Goal: Task Accomplishment & Management: Use online tool/utility

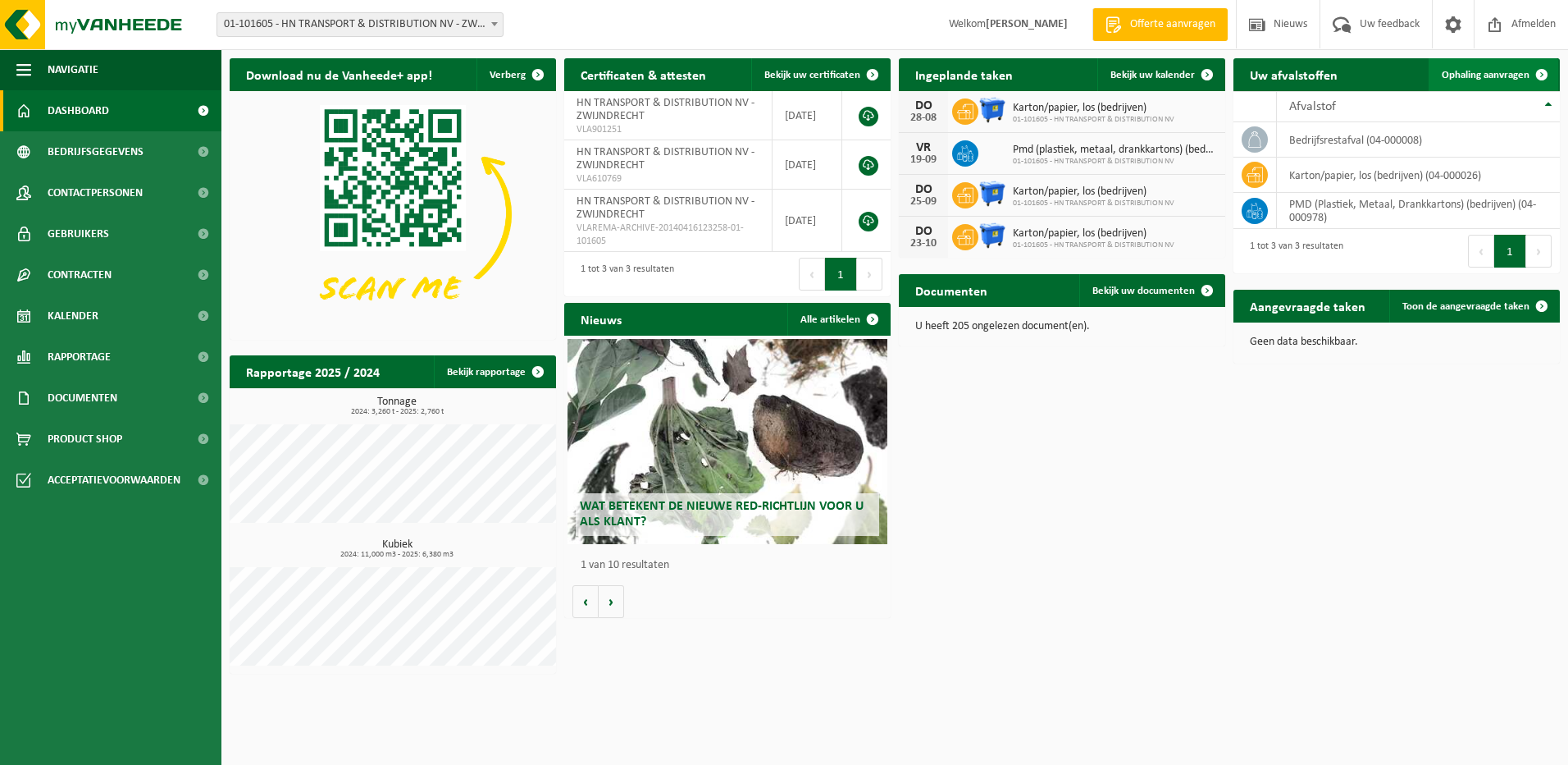
click at [1495, 76] on span "Ophaling aanvragen" at bounding box center [1486, 75] width 88 height 10
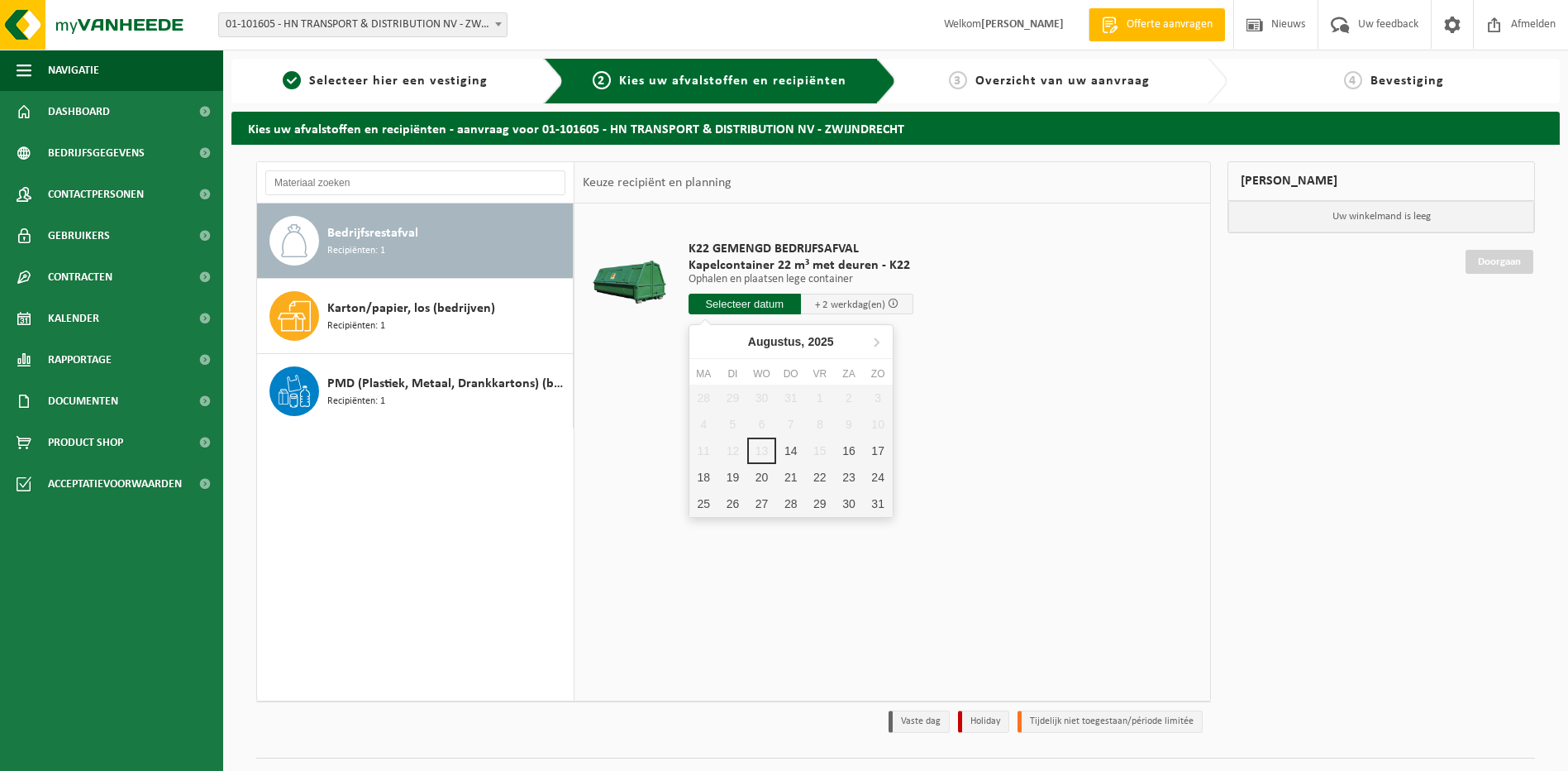
click at [756, 302] on input "text" at bounding box center [745, 304] width 113 height 21
click at [788, 454] on div "14" at bounding box center [790, 451] width 29 height 27
type input "Van 2025-08-14"
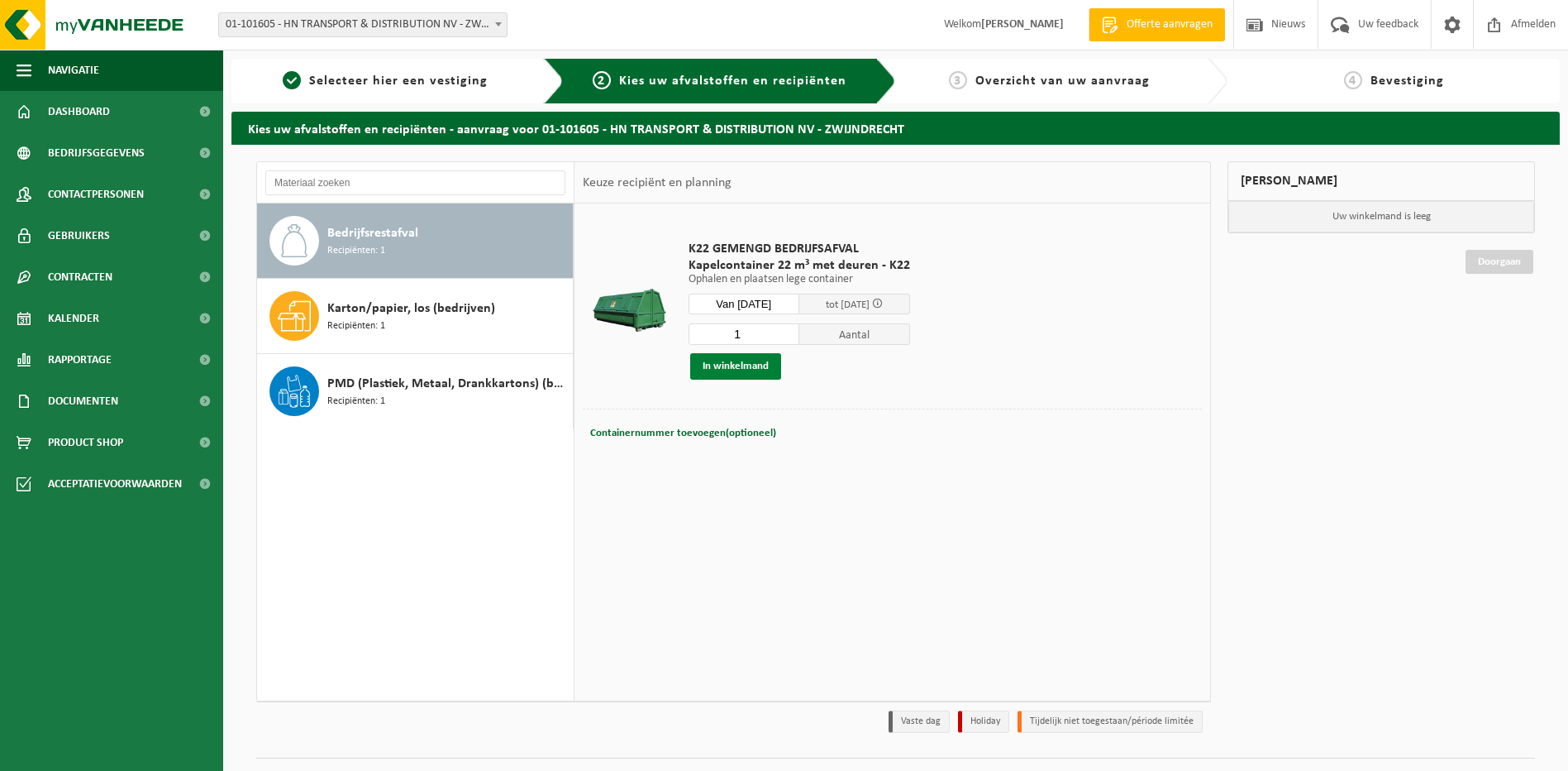
click at [748, 364] on button "In winkelmand" at bounding box center [736, 366] width 91 height 27
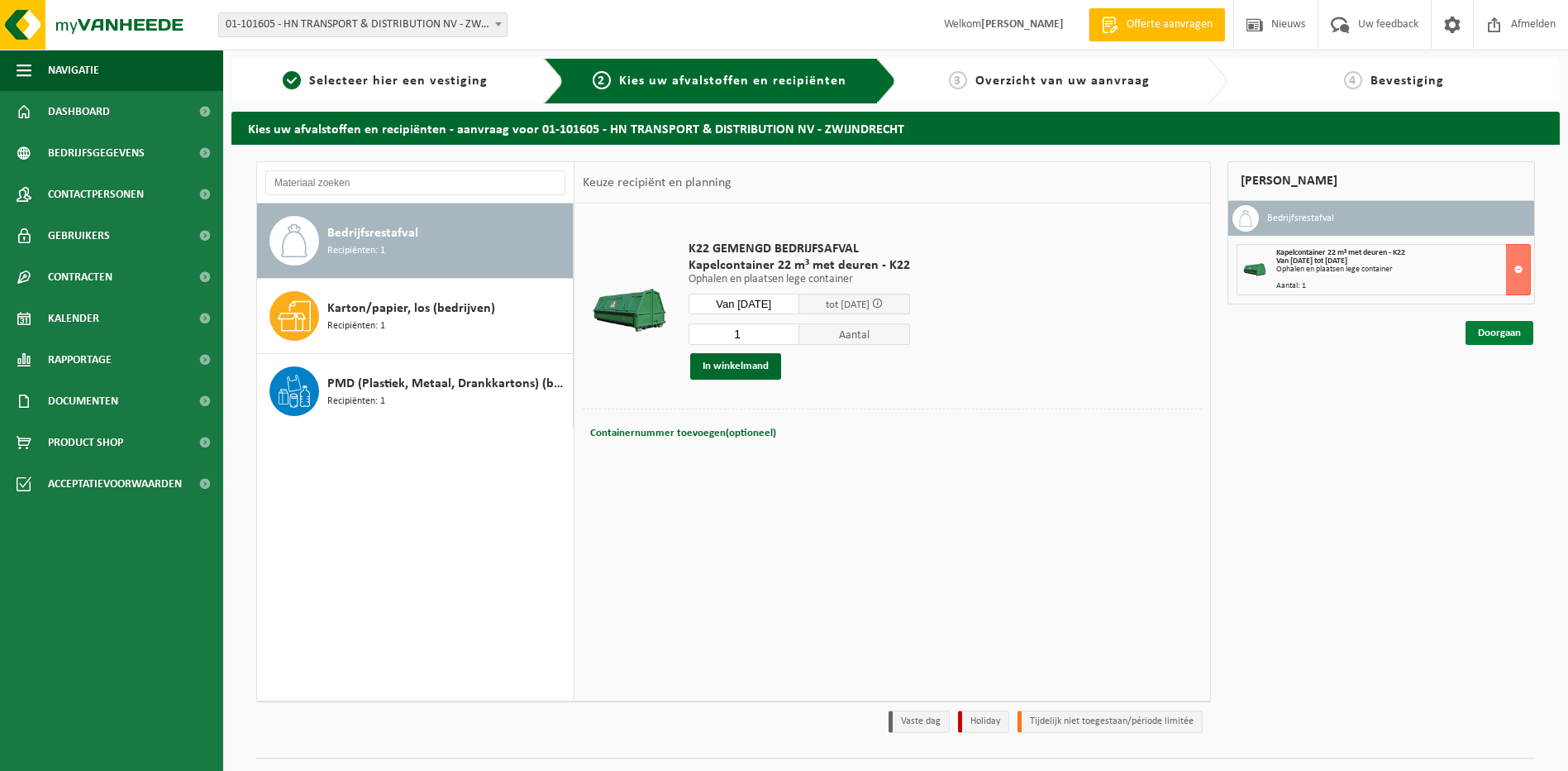
click at [1507, 335] on link "Doorgaan" at bounding box center [1499, 333] width 68 height 24
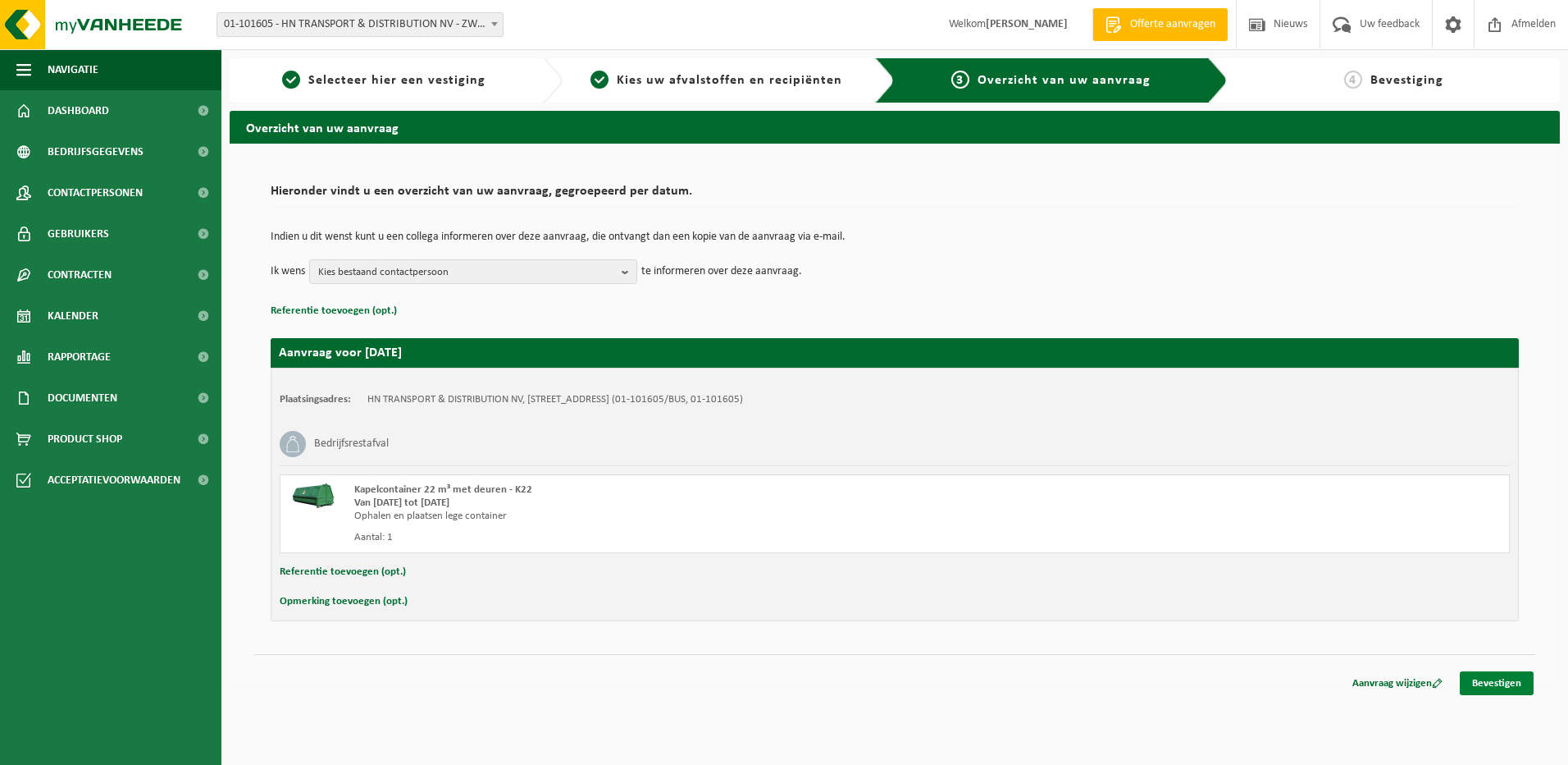
click at [1500, 690] on link "Bevestigen" at bounding box center [1497, 683] width 73 height 24
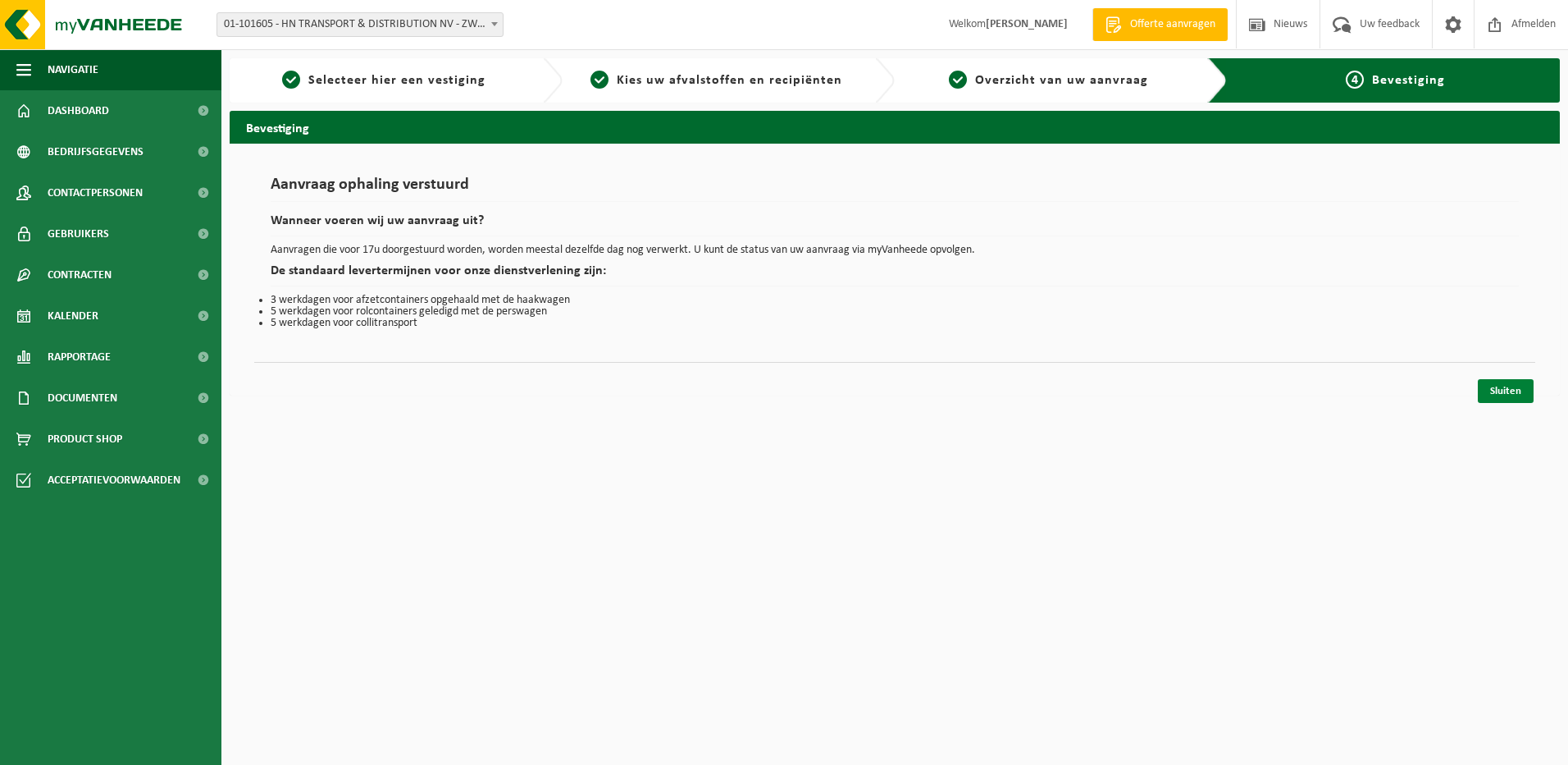
click at [1487, 397] on link "Sluiten" at bounding box center [1506, 391] width 56 height 24
